Goal: Task Accomplishment & Management: Manage account settings

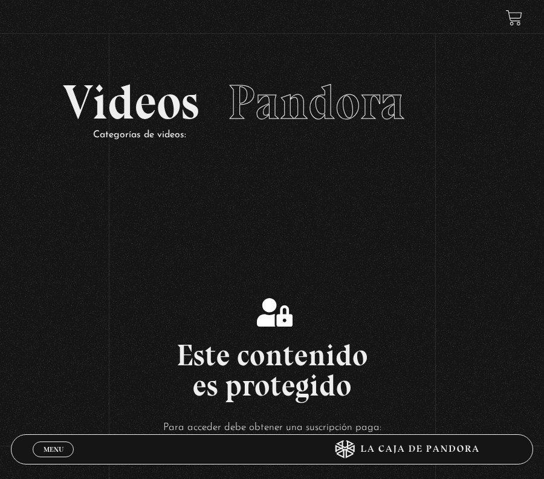
click at [59, 453] on link "Menu Cerrar" at bounding box center [53, 449] width 41 height 16
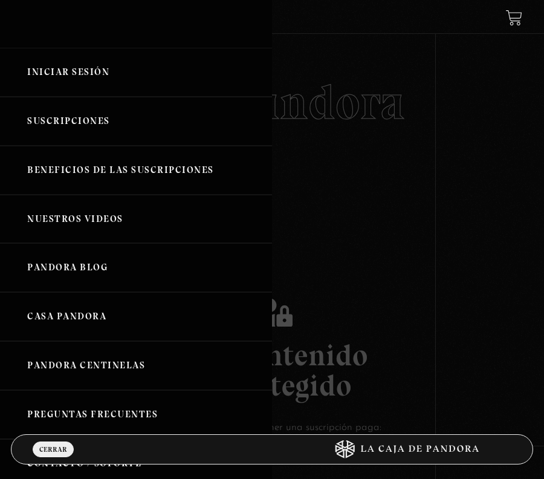
click at [110, 73] on link "Iniciar Sesión" at bounding box center [136, 72] width 272 height 49
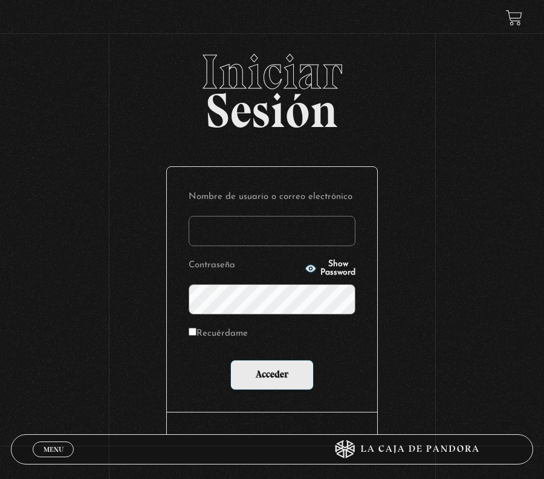
click at [288, 243] on input "Nombre de usuario o correo electrónico" at bounding box center [272, 231] width 167 height 30
type input "jenniferca1103@hotmail.com"
click at [305, 268] on button "Show Password" at bounding box center [330, 268] width 51 height 17
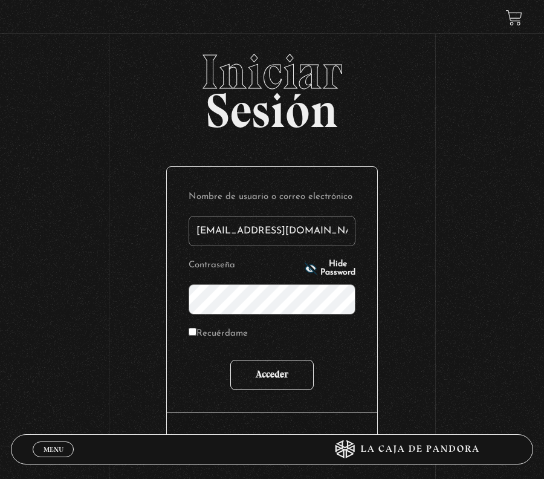
click at [284, 371] on input "Acceder" at bounding box center [271, 375] width 83 height 30
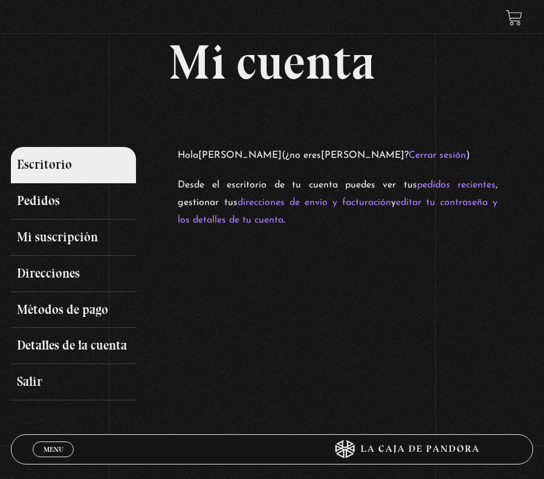
click at [48, 452] on span "Menu" at bounding box center [54, 449] width 20 height 7
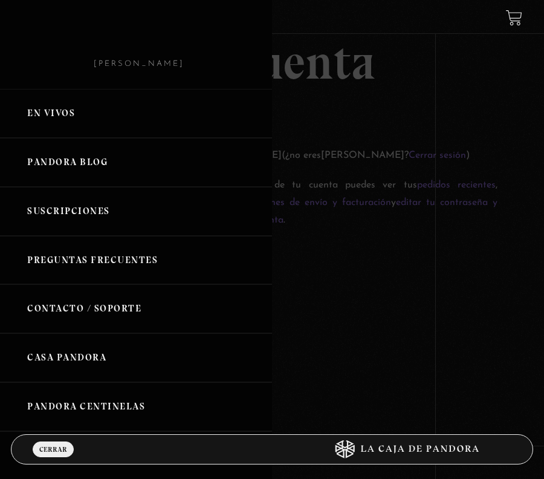
click at [64, 112] on link "En vivos" at bounding box center [136, 113] width 272 height 49
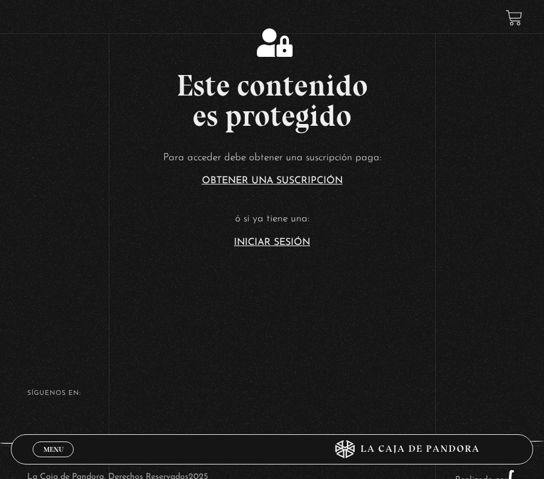
scroll to position [254, 0]
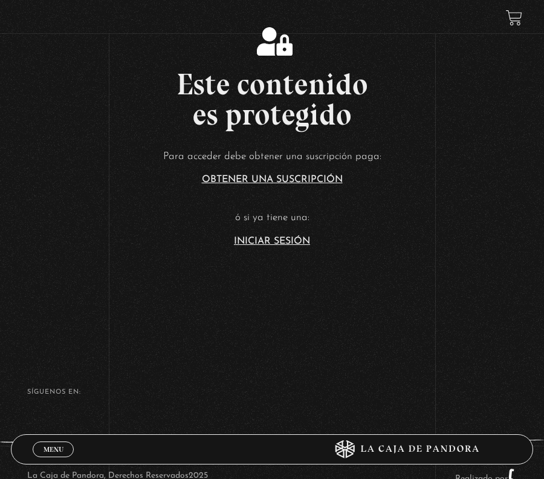
click at [280, 245] on link "Iniciar Sesión" at bounding box center [272, 241] width 76 height 10
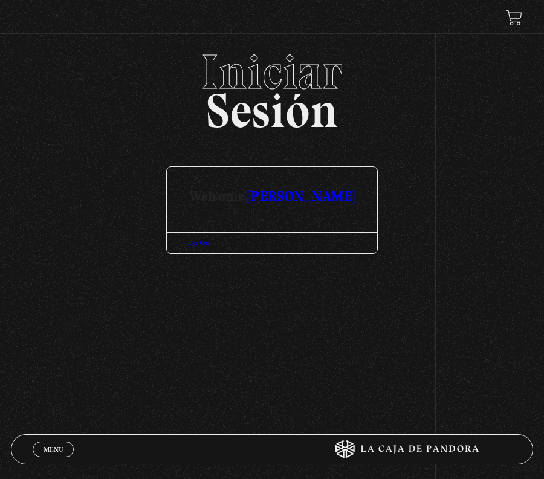
click at [267, 204] on link "[PERSON_NAME]" at bounding box center [302, 196] width 108 height 18
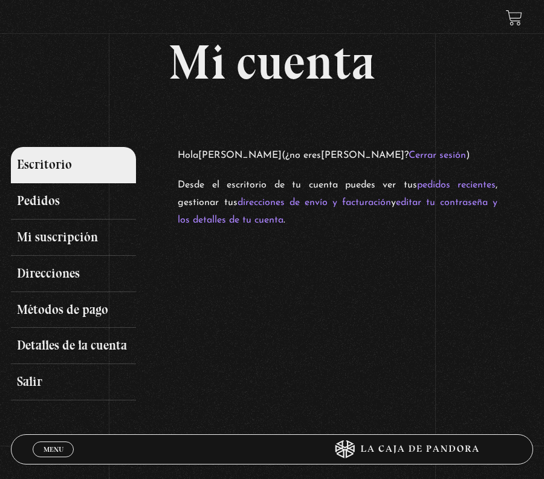
click at [56, 444] on link "Menu Cerrar" at bounding box center [53, 449] width 41 height 16
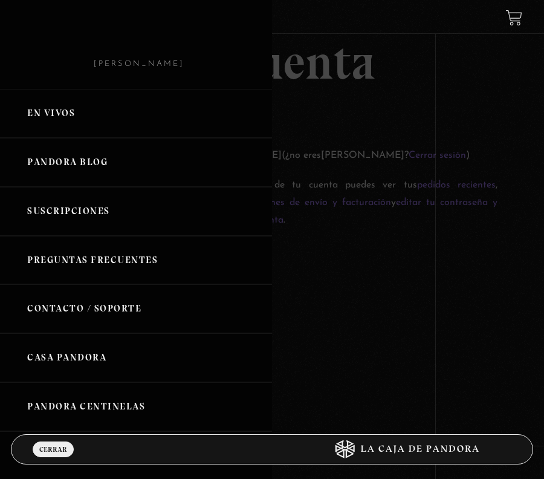
click at [448, 306] on div at bounding box center [272, 239] width 544 height 479
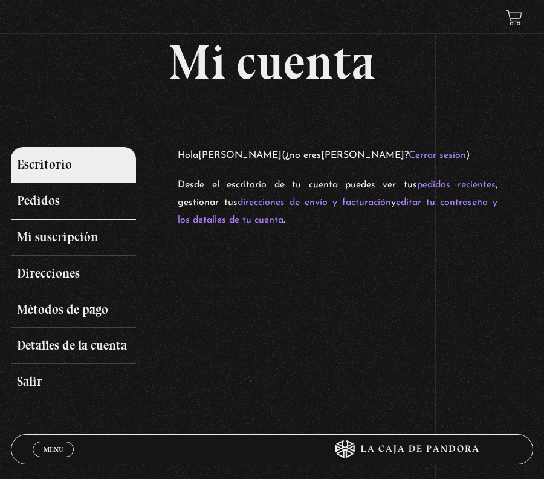
click at [65, 194] on link "Pedidos" at bounding box center [73, 201] width 125 height 36
